Goal: Task Accomplishment & Management: Use online tool/utility

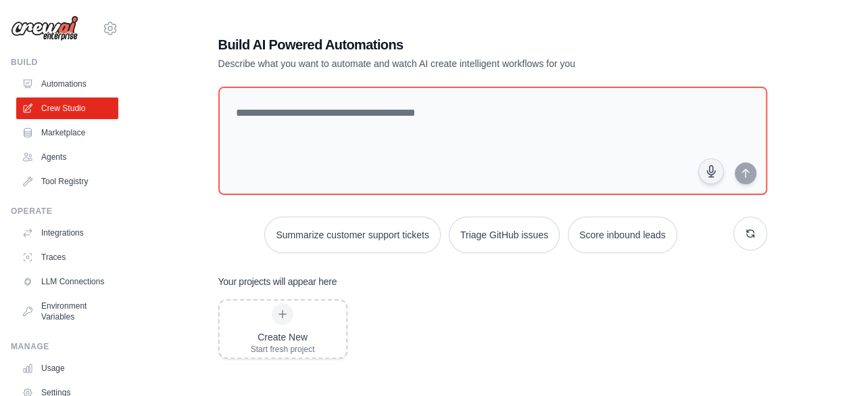
scroll to position [412, 0]
click at [56, 252] on link "Traces" at bounding box center [69, 257] width 102 height 22
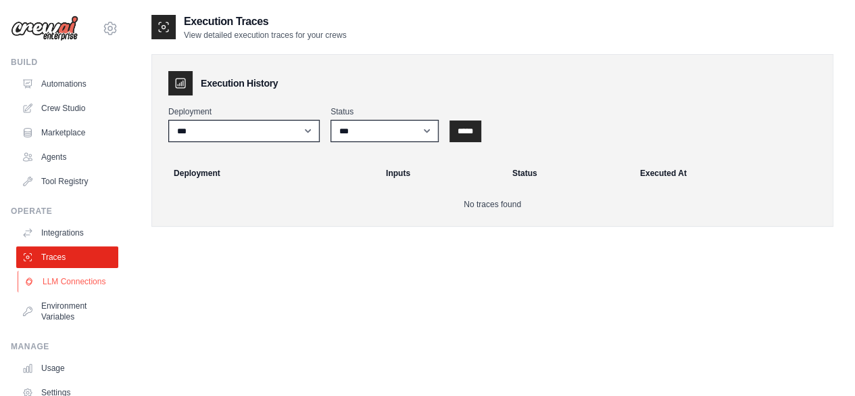
click at [46, 284] on link "LLM Connections" at bounding box center [69, 281] width 102 height 22
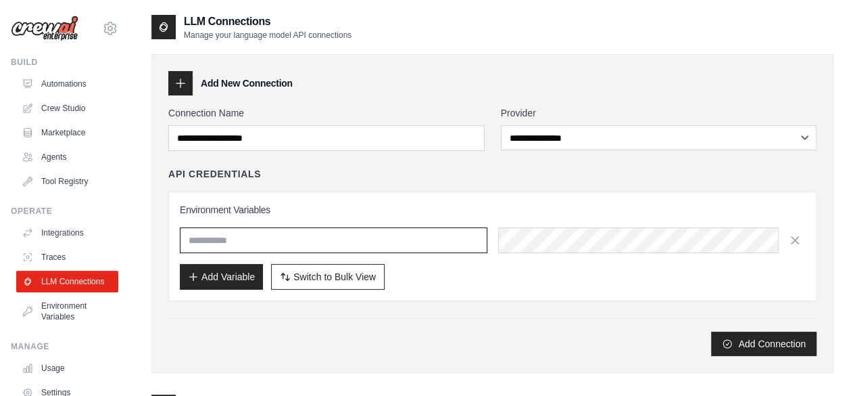
click at [274, 239] on input "text" at bounding box center [334, 240] width 308 height 26
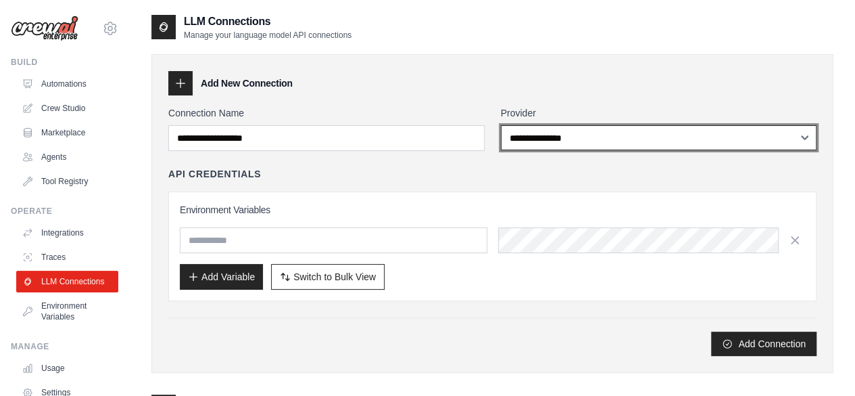
click at [526, 142] on select "**********" at bounding box center [659, 137] width 316 height 25
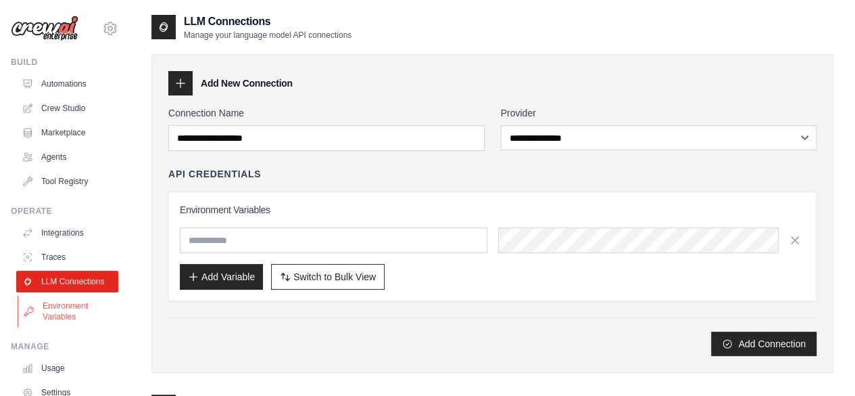
click at [61, 327] on link "Environment Variables" at bounding box center [69, 311] width 102 height 32
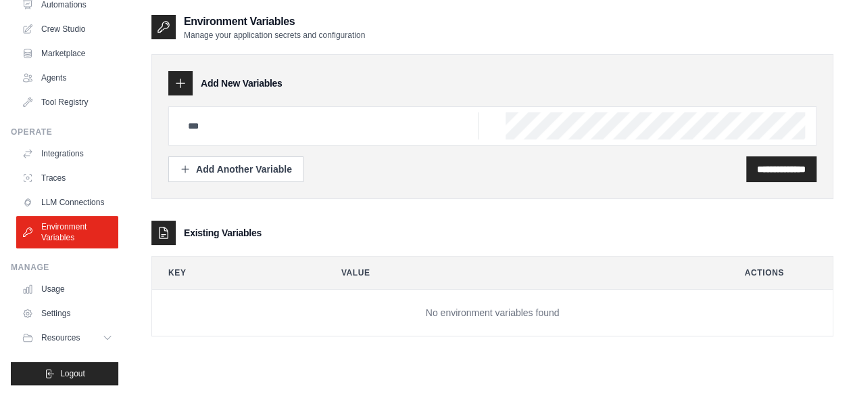
scroll to position [89, 0]
